Goal: Find specific page/section: Find specific page/section

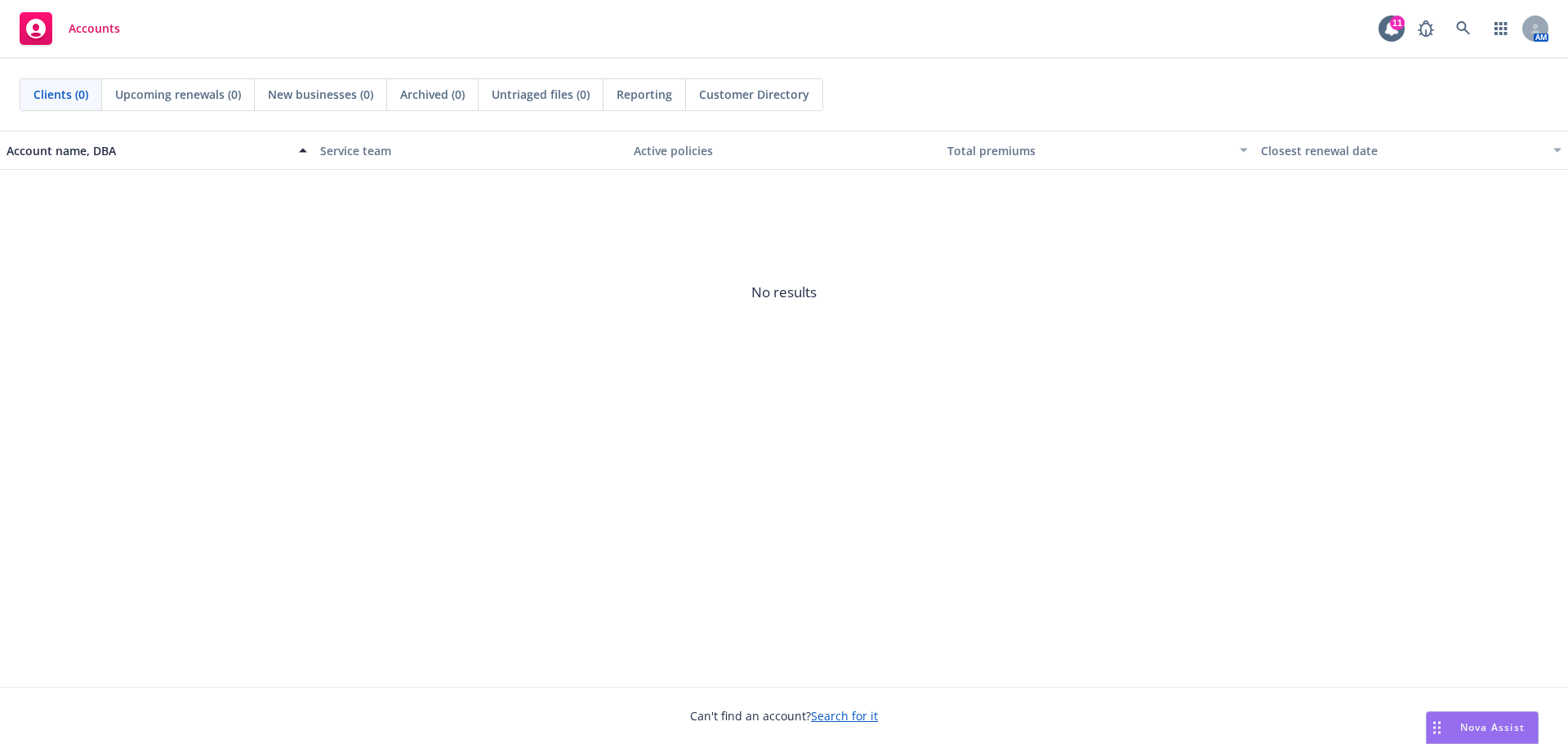
click at [345, 397] on span "No results" at bounding box center [784, 292] width 1568 height 245
